Goal: Find contact information: Find contact information

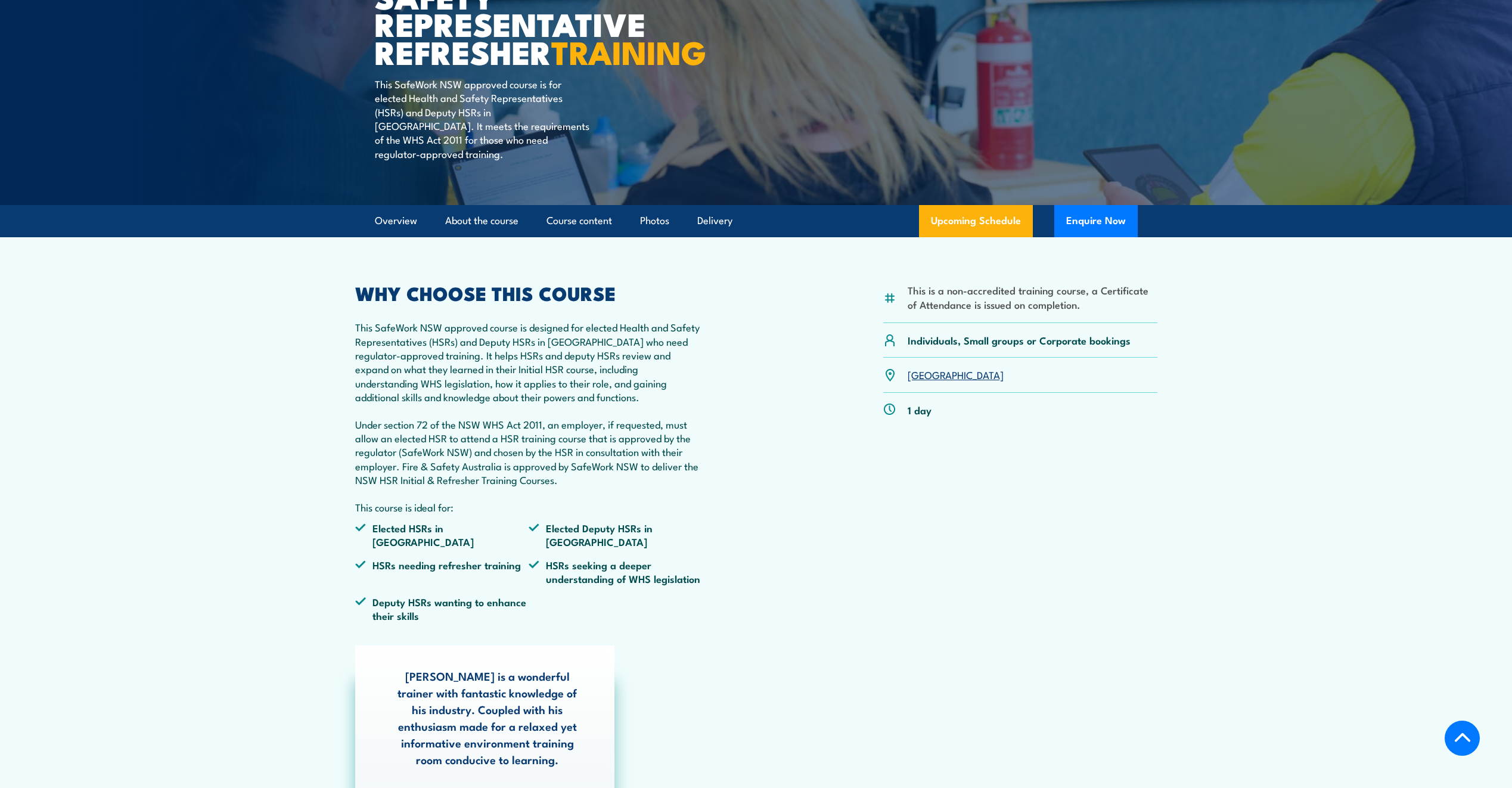
scroll to position [119, 0]
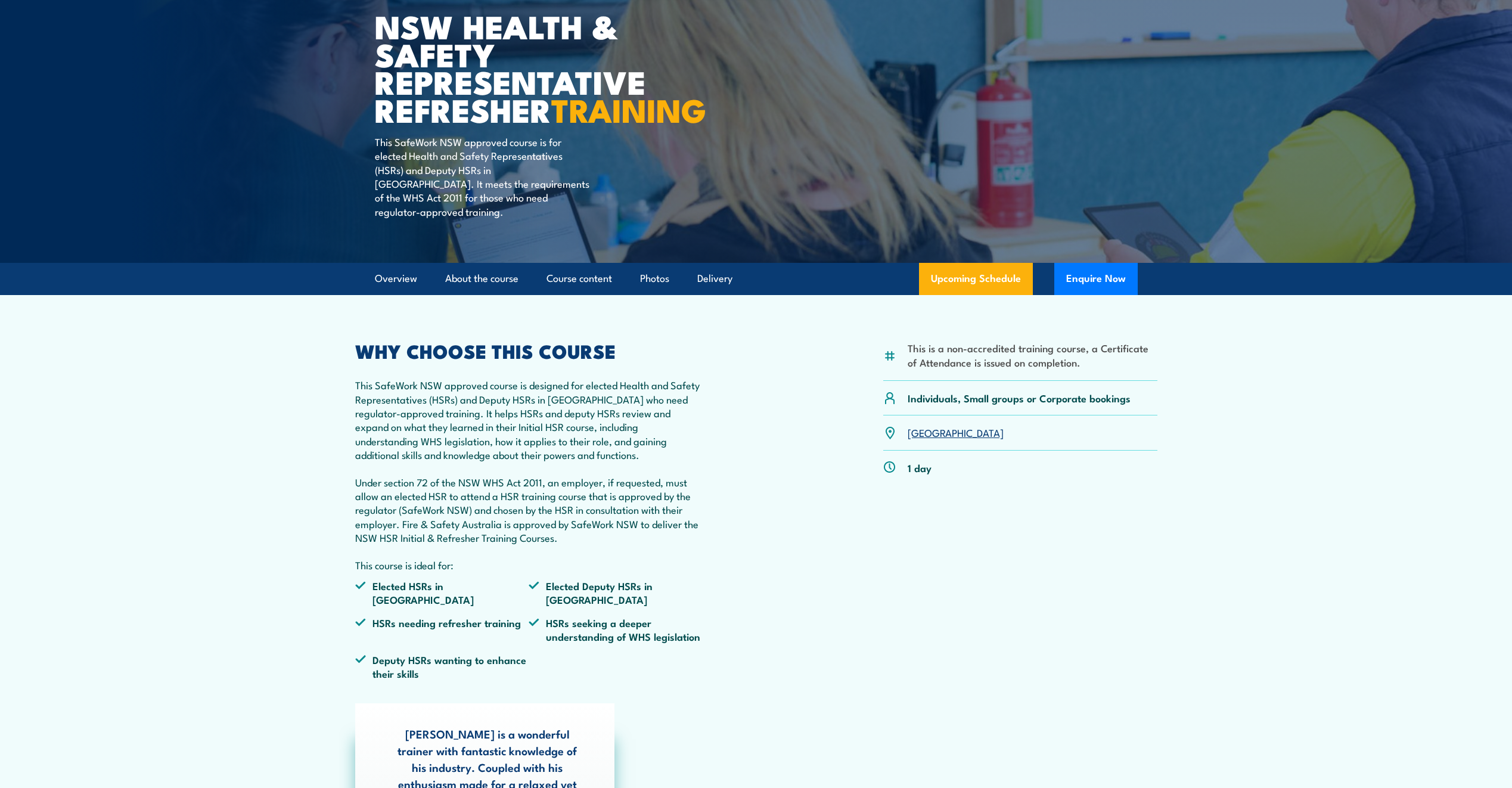
click at [921, 439] on link "[GEOGRAPHIC_DATA]" at bounding box center [955, 432] width 96 height 14
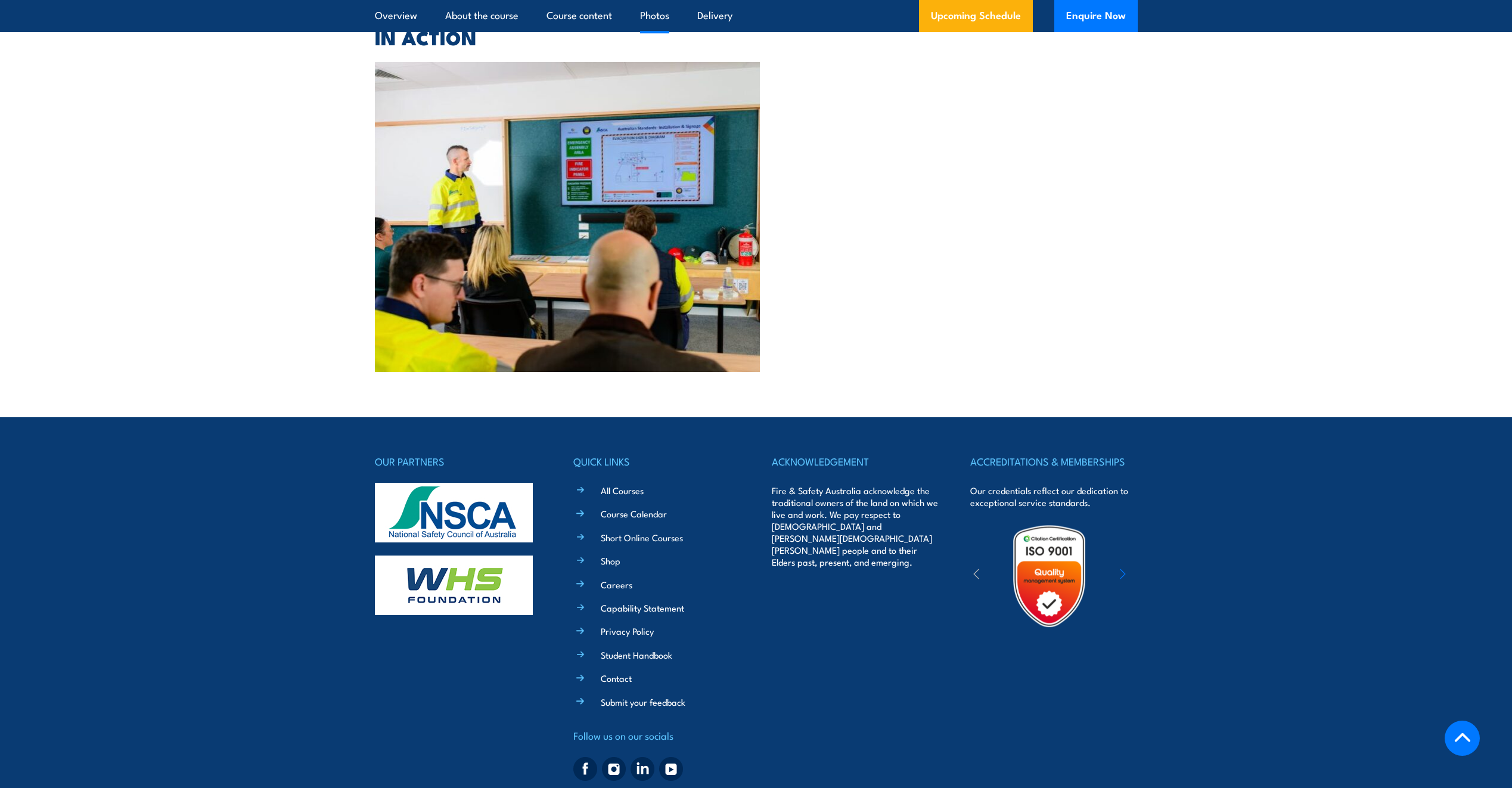
scroll to position [3057, 0]
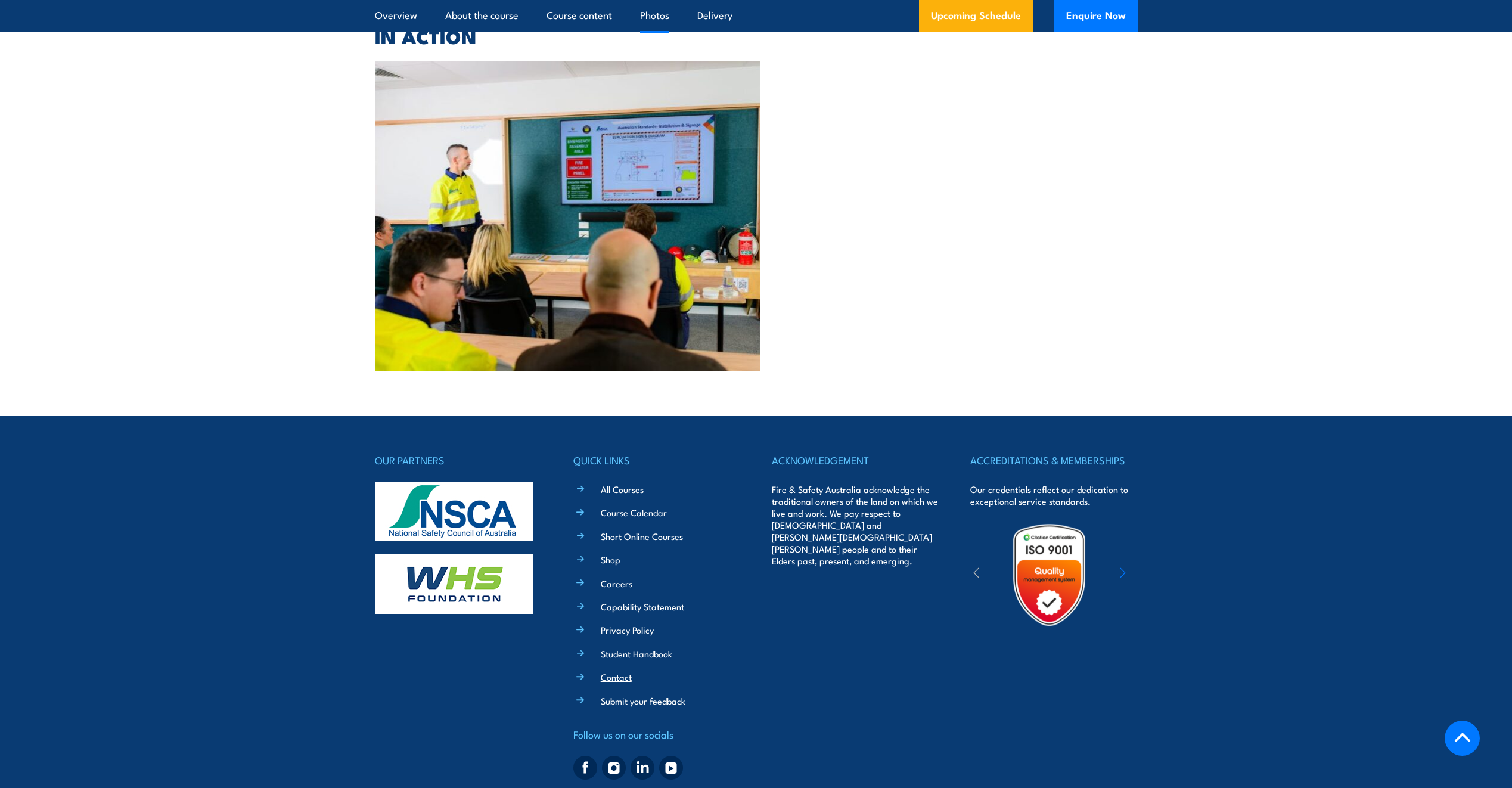
click at [618, 670] on link "Contact" at bounding box center [616, 676] width 31 height 12
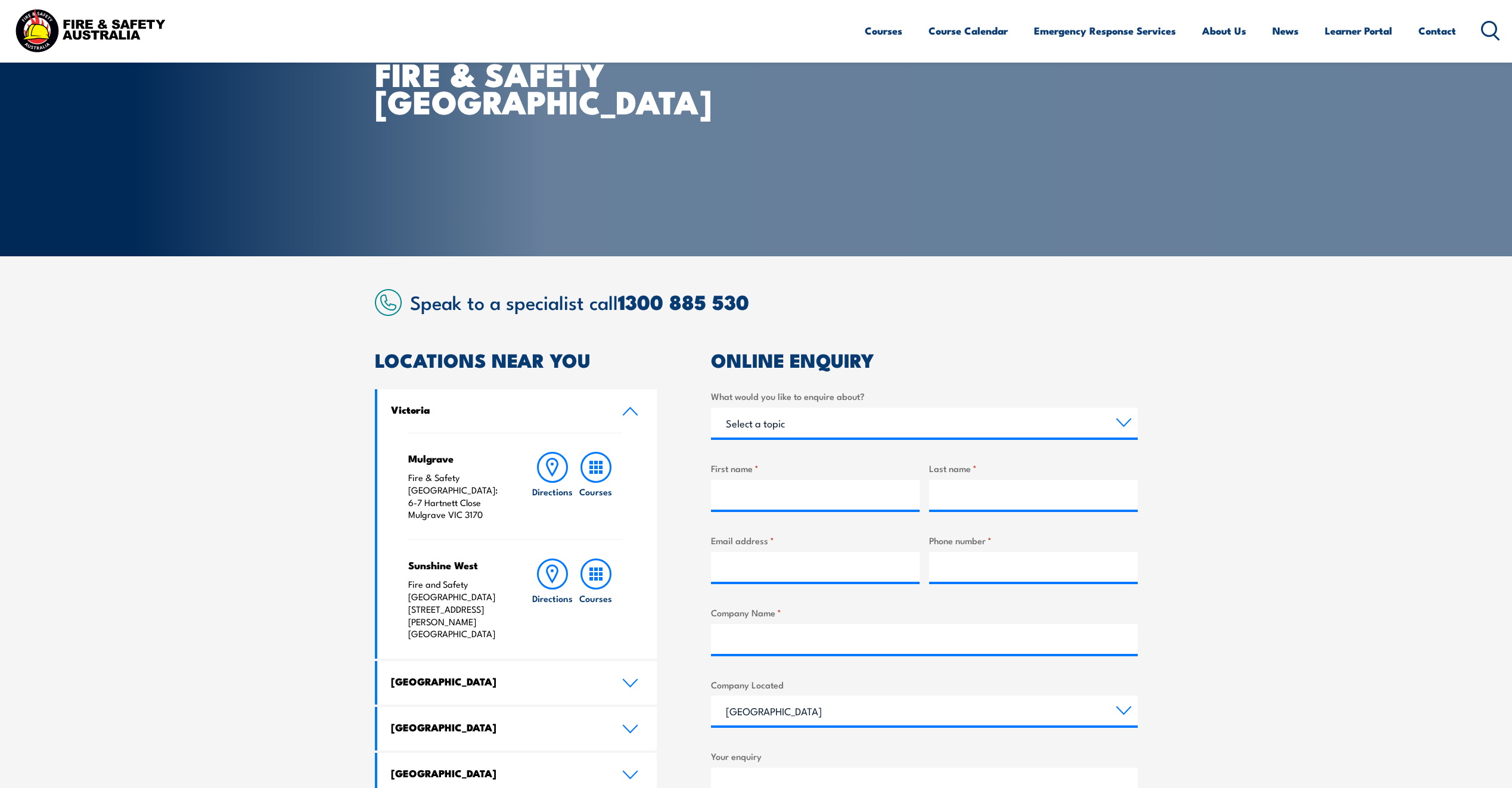
scroll to position [119, 0]
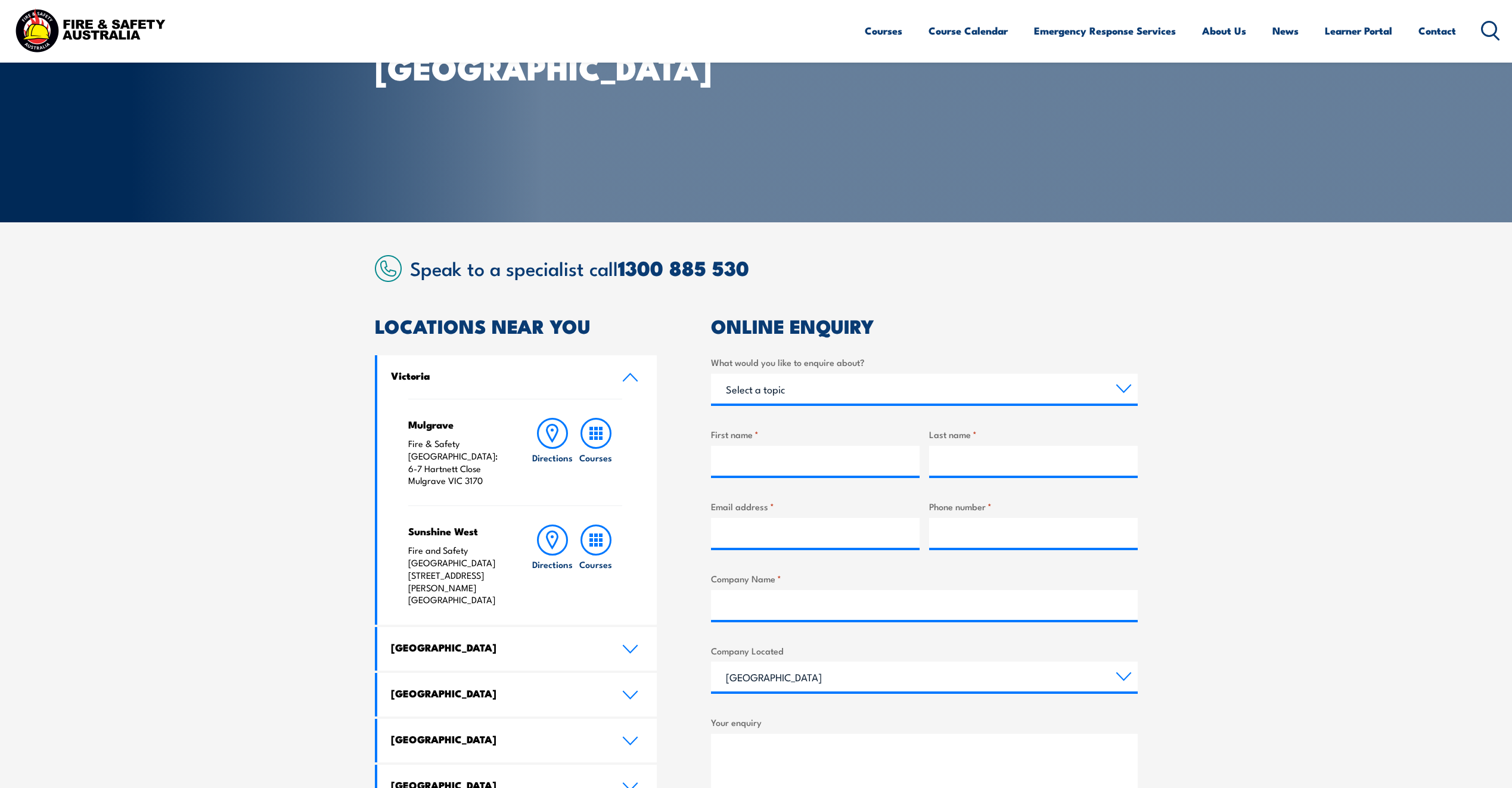
click at [624, 644] on icon at bounding box center [630, 649] width 16 height 10
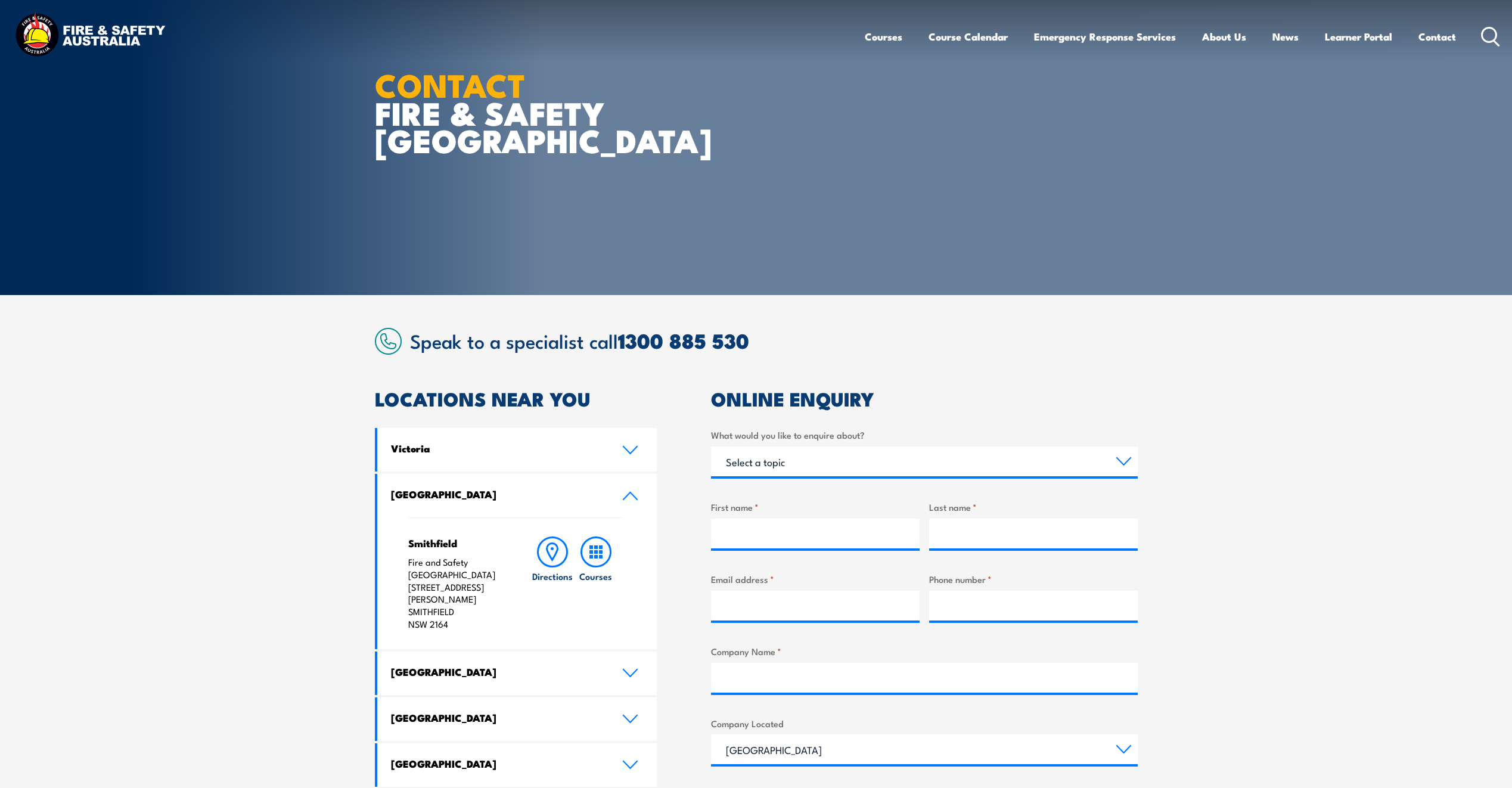
scroll to position [0, 0]
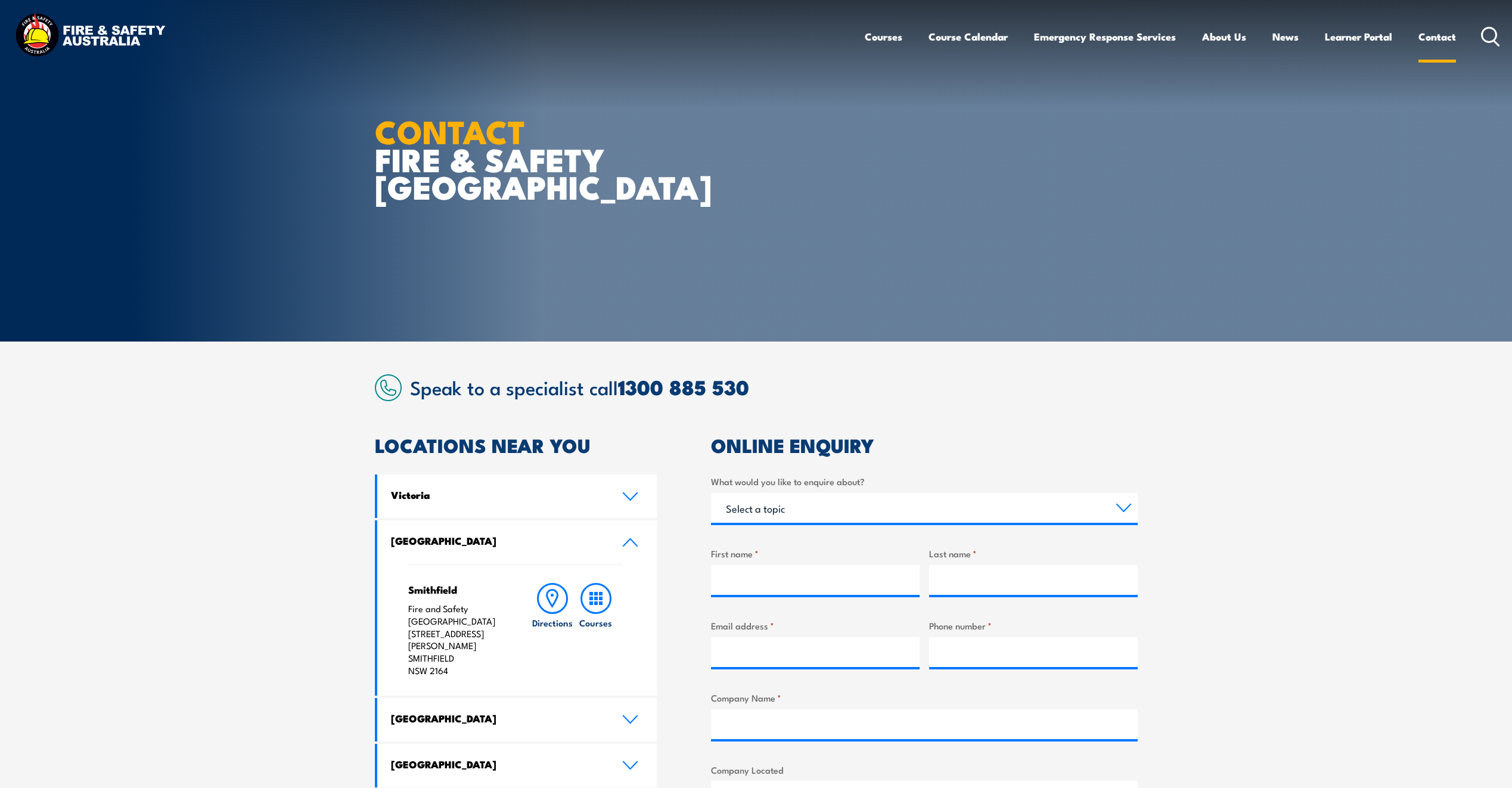
click at [1441, 34] on link "Contact" at bounding box center [1437, 36] width 38 height 32
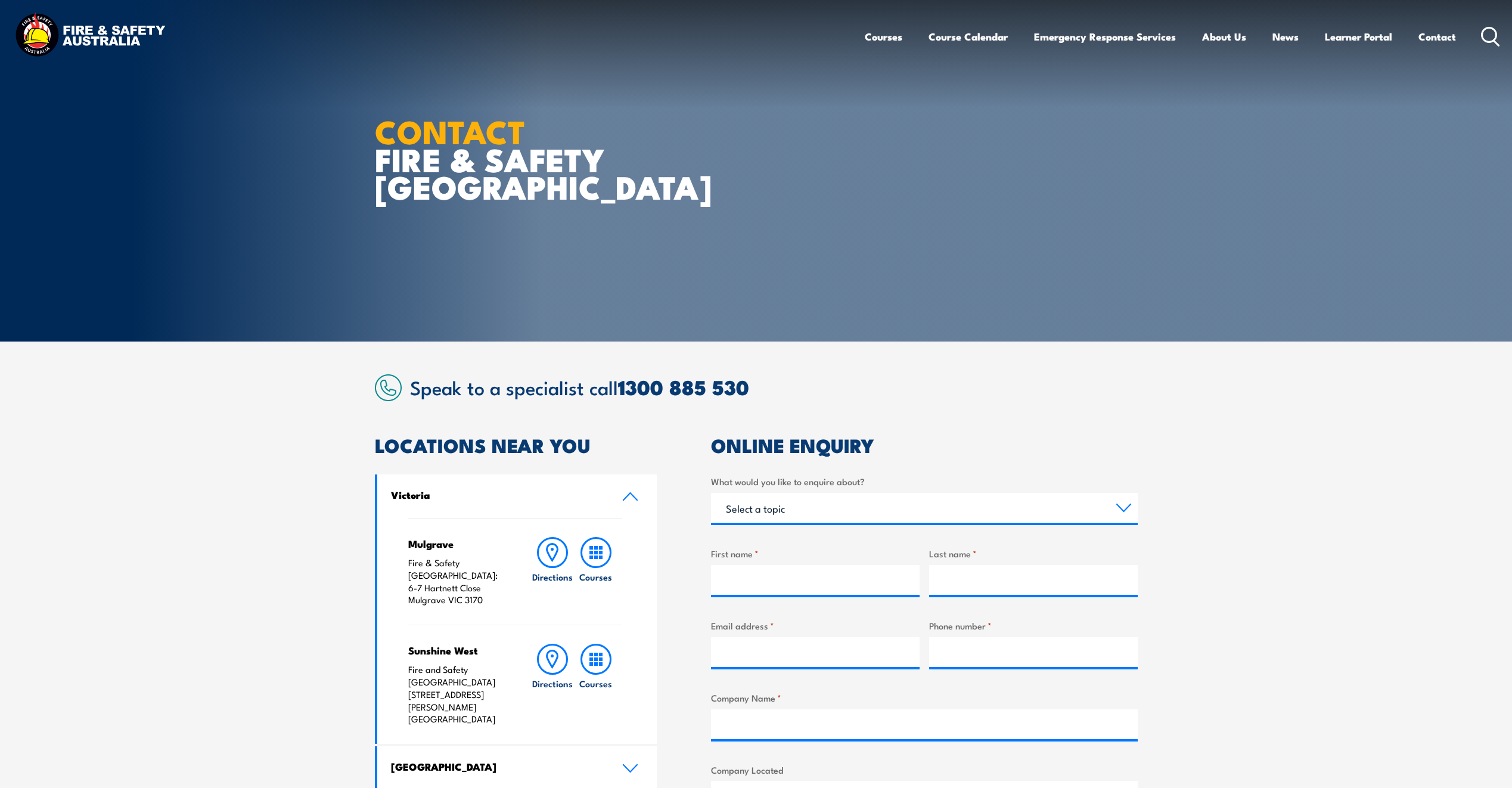
click at [1441, 34] on link "Contact" at bounding box center [1437, 36] width 38 height 32
